Goal: Obtain resource: Obtain resource

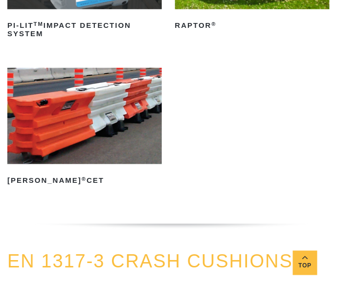
scroll to position [3324, 0]
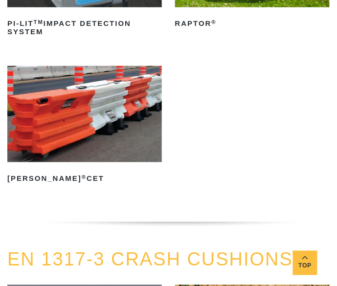
click at [120, 98] on img at bounding box center [84, 114] width 154 height 97
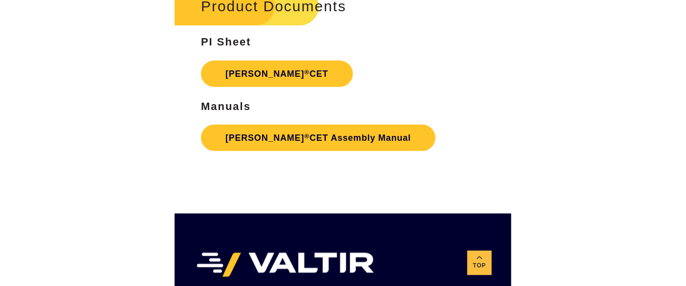
scroll to position [1694, 0]
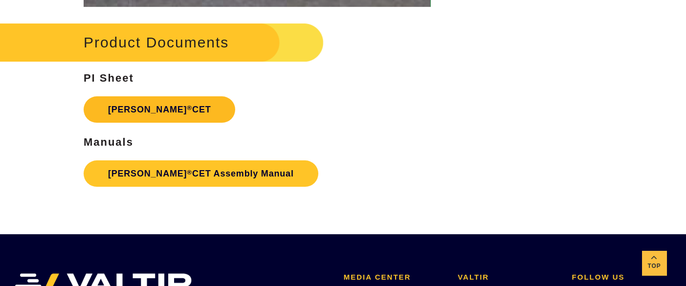
click at [152, 111] on link "Triton Barrier ® CET" at bounding box center [160, 109] width 152 height 26
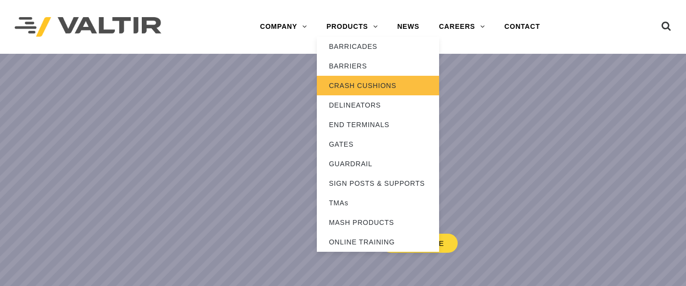
click at [357, 86] on link "CRASH CUSHIONS" at bounding box center [378, 86] width 122 height 20
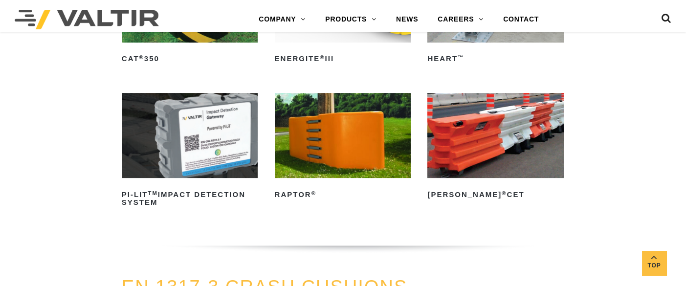
scroll to position [2542, 0]
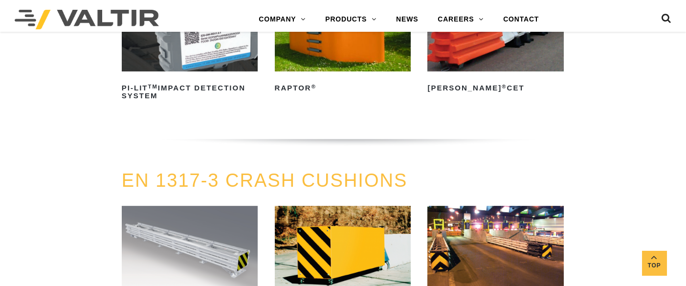
click at [484, 35] on img at bounding box center [495, 28] width 136 height 85
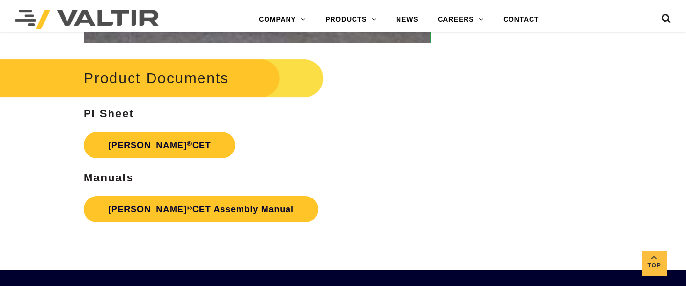
scroll to position [1694, 0]
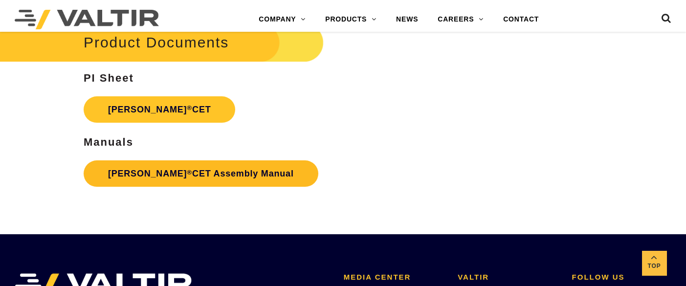
click at [235, 168] on link "Triton Barrier ® CET Assembly Manual" at bounding box center [201, 173] width 235 height 26
click at [245, 173] on link "Triton Barrier ® CET Assembly Manual" at bounding box center [201, 173] width 235 height 26
